Goal: Task Accomplishment & Management: Use online tool/utility

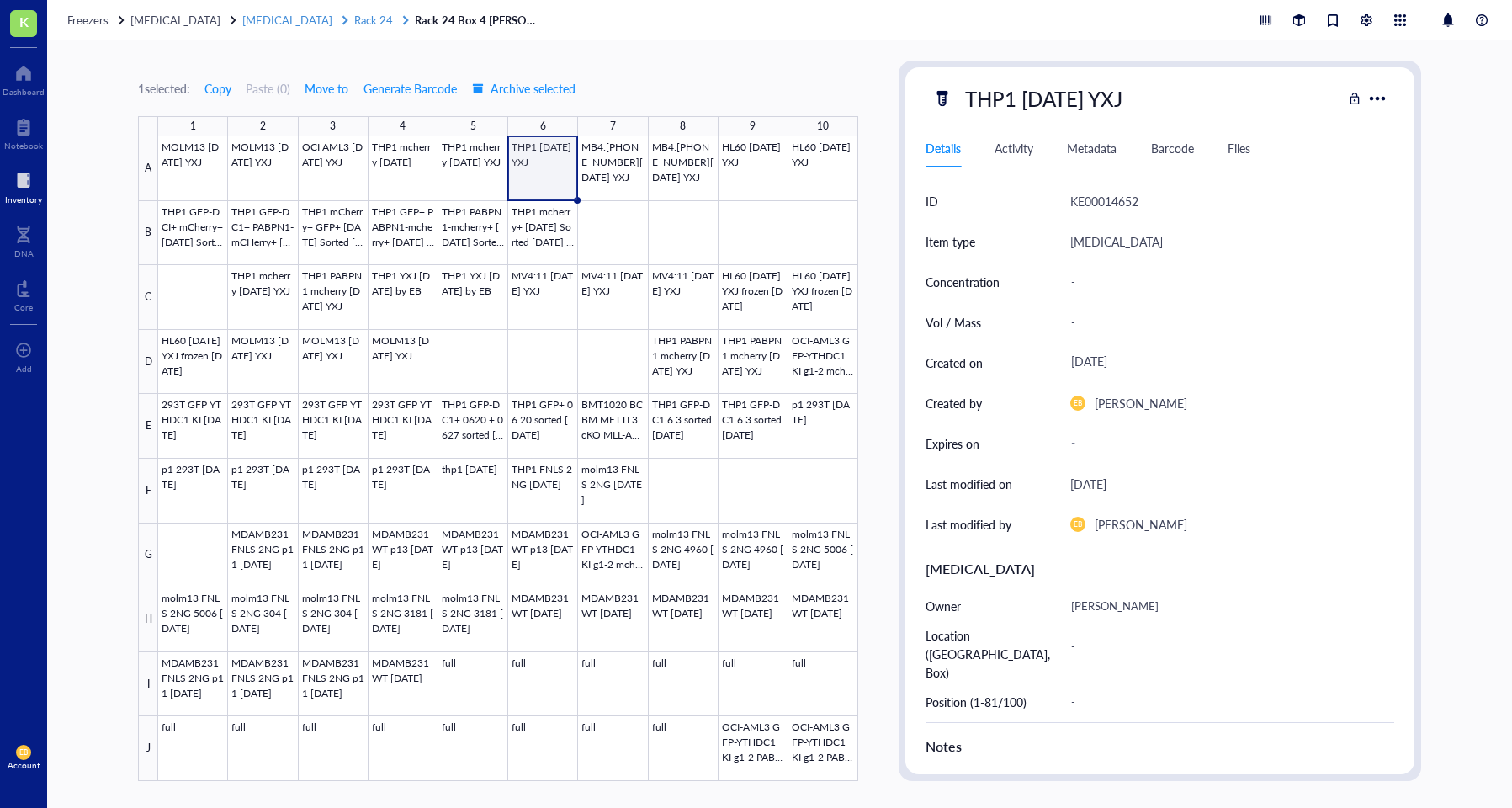
click at [355, 20] on span "Rack 24" at bounding box center [374, 20] width 39 height 16
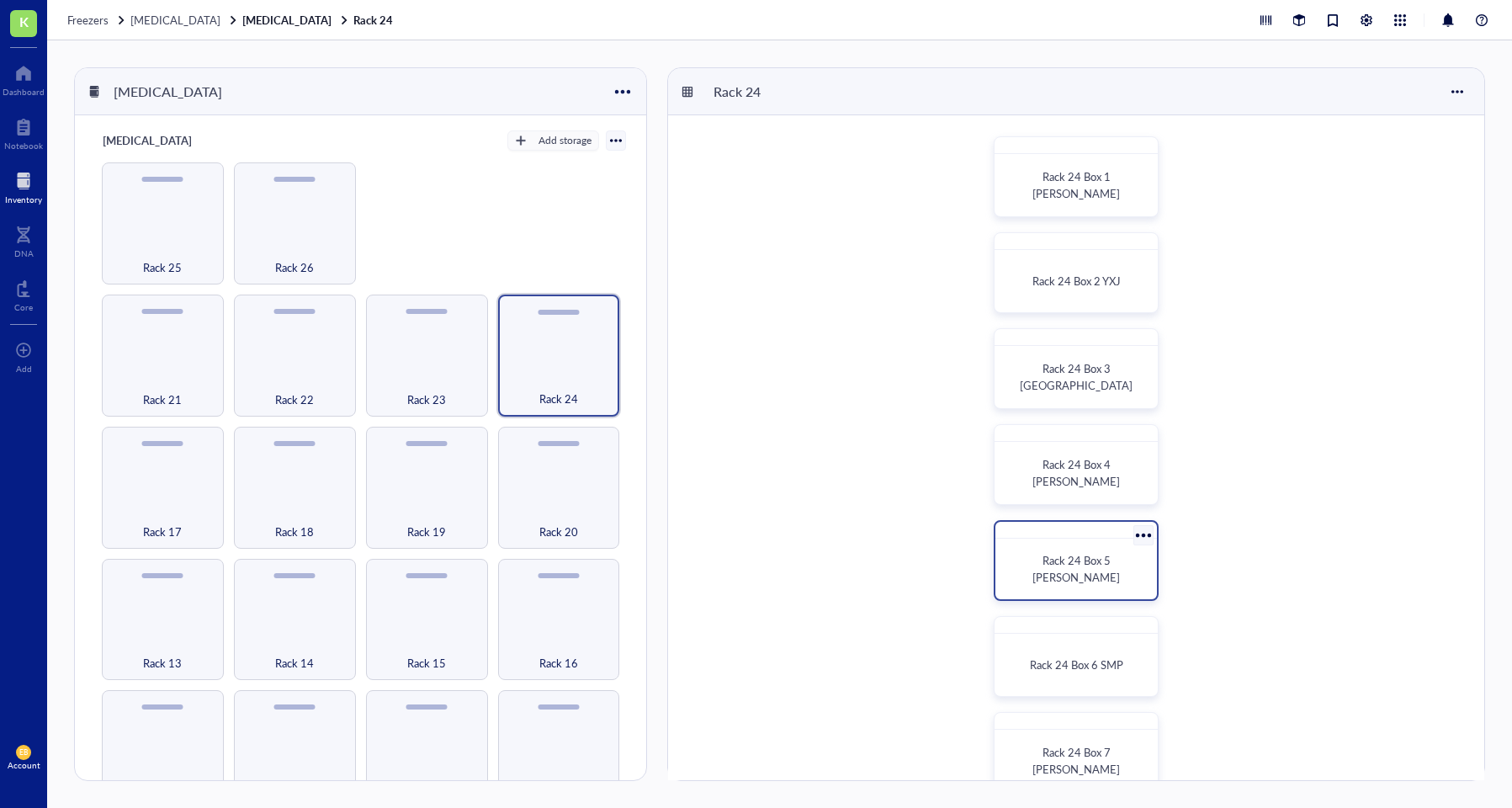
click at [1038, 587] on div "Rack 24 Box 5 [PERSON_NAME]" at bounding box center [1076, 568] width 148 height 47
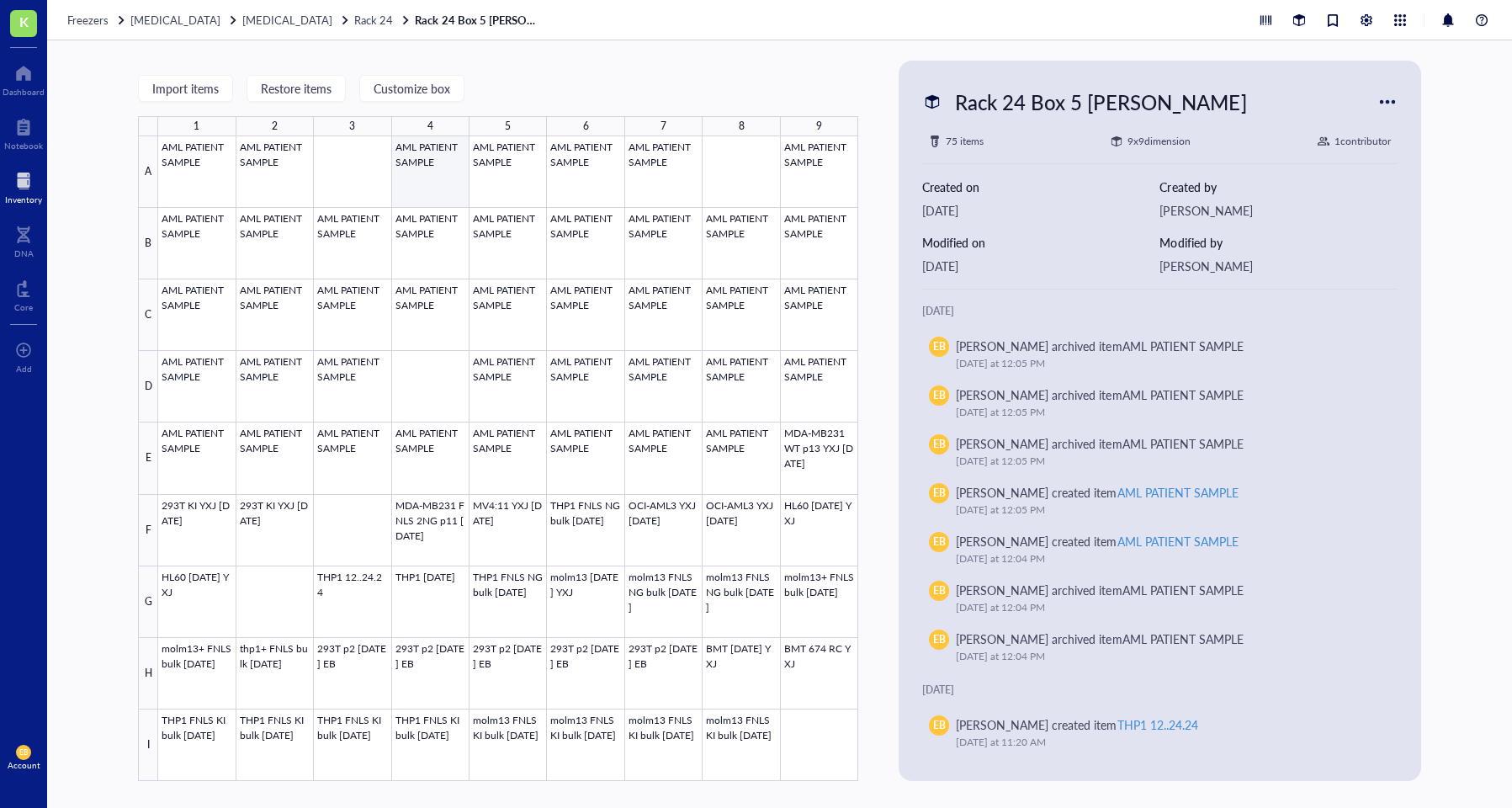
click at [433, 169] on div at bounding box center [508, 458] width 700 height 645
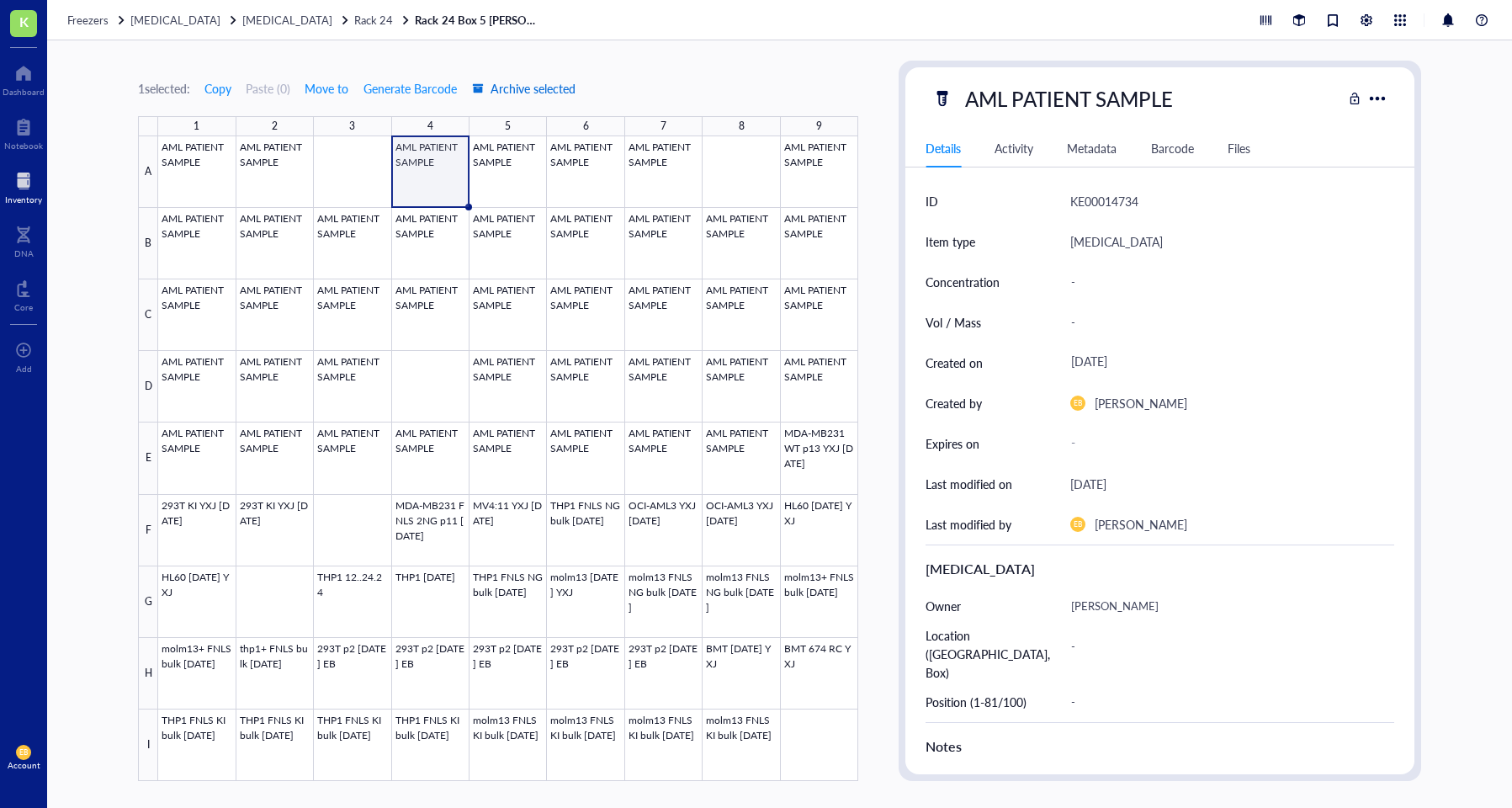
click at [515, 88] on span "Archive selected" at bounding box center [524, 88] width 103 height 14
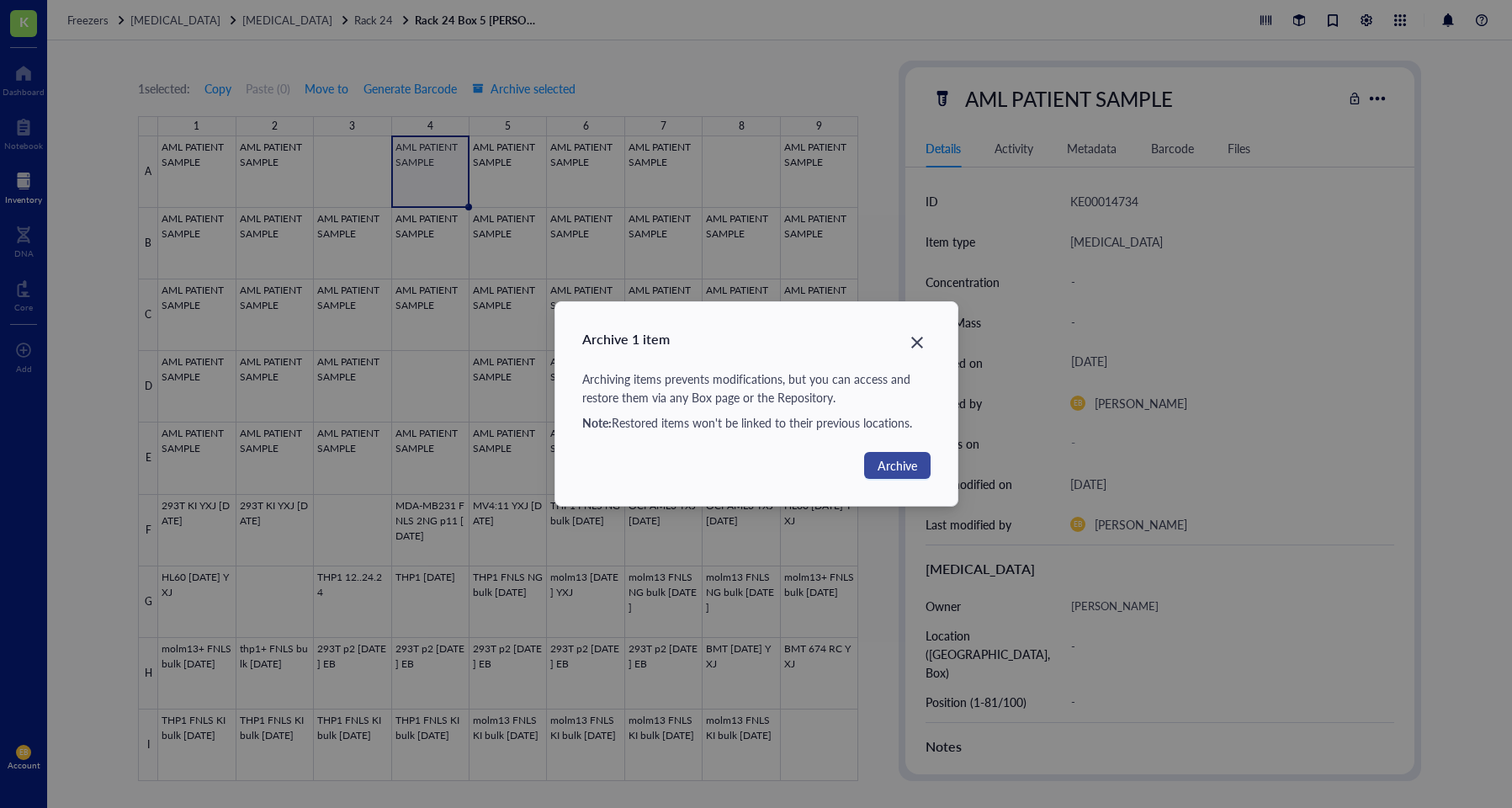
click at [899, 459] on span "Archive" at bounding box center [898, 465] width 40 height 19
